Goal: Task Accomplishment & Management: Complete application form

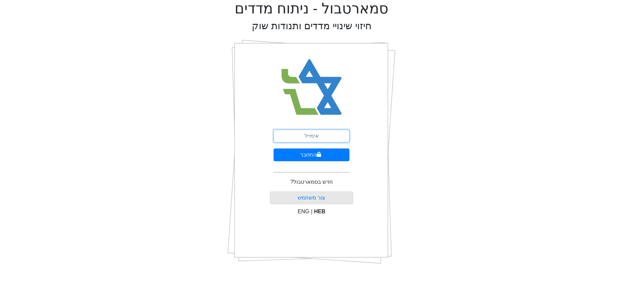
click at [321, 139] on input "email" at bounding box center [311, 135] width 76 height 13
type input "[EMAIL_ADDRESS][DOMAIN_NAME]"
click at [312, 155] on button "התחבר" at bounding box center [311, 154] width 76 height 13
select select "IL"
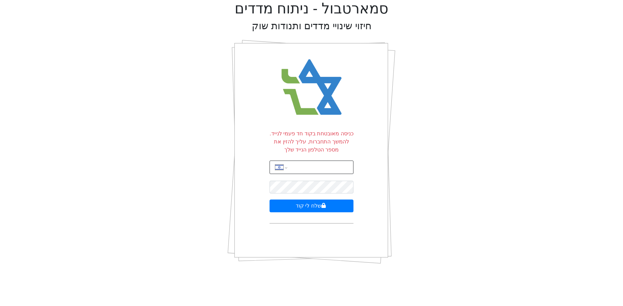
click at [307, 168] on input "tel" at bounding box center [320, 167] width 59 height 13
click at [302, 166] on input "058-327-8185" at bounding box center [320, 167] width 59 height 13
click at [324, 166] on input "058-327-8185" at bounding box center [320, 167] width 59 height 13
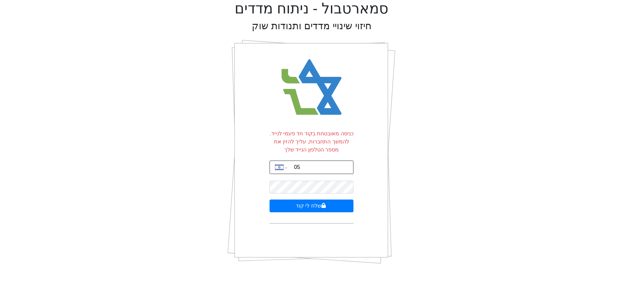
type input "5"
type input "052-532-7818"
